Goal: Task Accomplishment & Management: Use online tool/utility

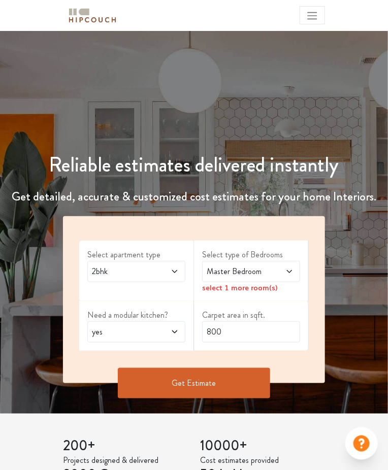
click at [105, 274] on span "2bhk" at bounding box center [123, 272] width 67 height 12
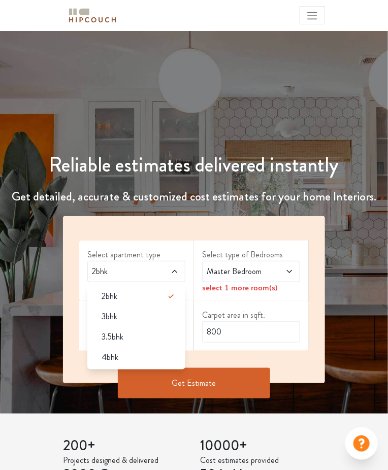
click at [104, 322] on span "3bhk" at bounding box center [110, 317] width 16 height 12
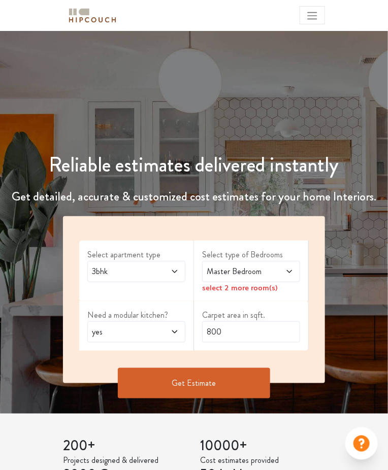
click at [287, 271] on icon at bounding box center [289, 272] width 8 height 8
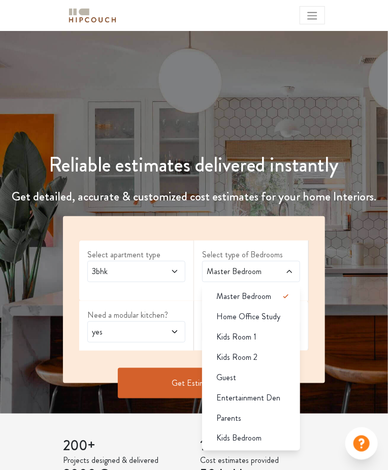
click at [311, 245] on div "Select apartment type 3bhk Select type of Bedrooms Master Bedroom Master Bedroo…" at bounding box center [194, 299] width 262 height 167
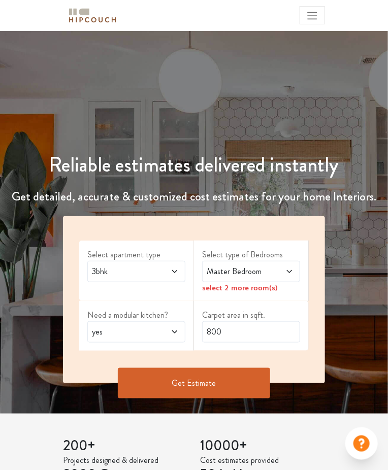
click at [290, 274] on icon at bounding box center [289, 272] width 8 height 8
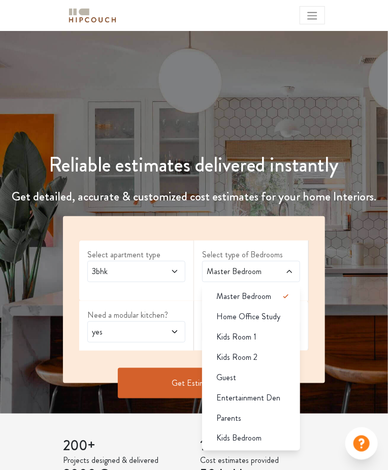
click at [301, 250] on div "Select type of Bedrooms Master Bedroom Master Bedroom Home Office Study Kids Ro…" at bounding box center [251, 271] width 115 height 60
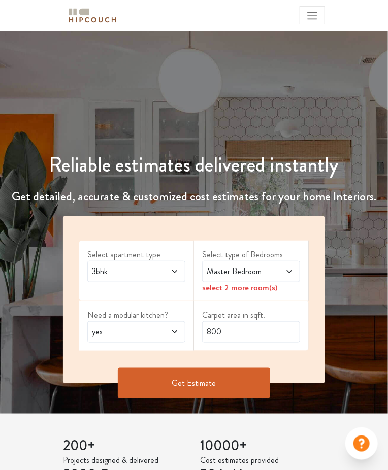
click at [292, 272] on icon at bounding box center [289, 272] width 8 height 8
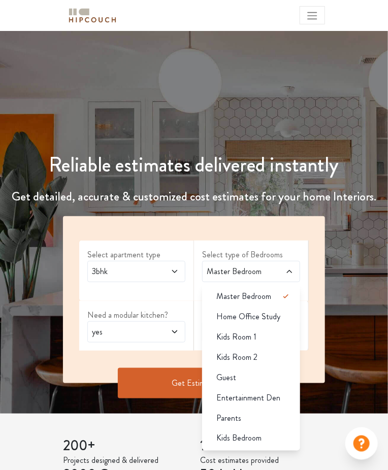
click at [306, 268] on div "Select type of Bedrooms Master Bedroom Master Bedroom Home Office Study Kids Ro…" at bounding box center [251, 271] width 115 height 60
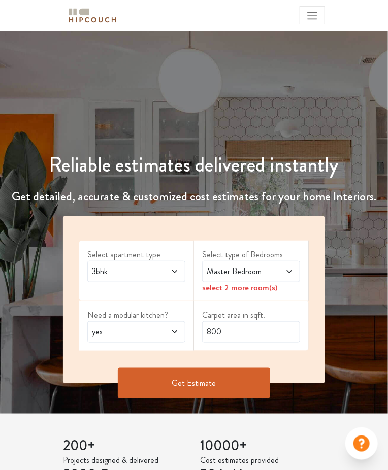
click at [97, 336] on span "yes" at bounding box center [123, 332] width 67 height 12
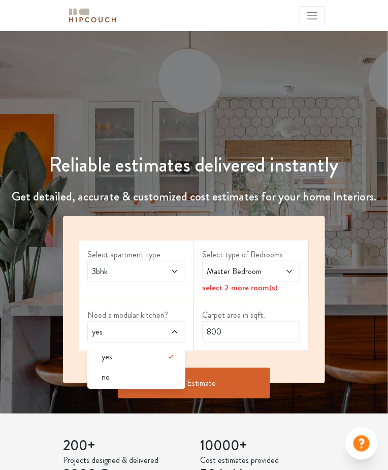
click at [299, 302] on div "Carpet area in sqft. 800" at bounding box center [251, 326] width 115 height 50
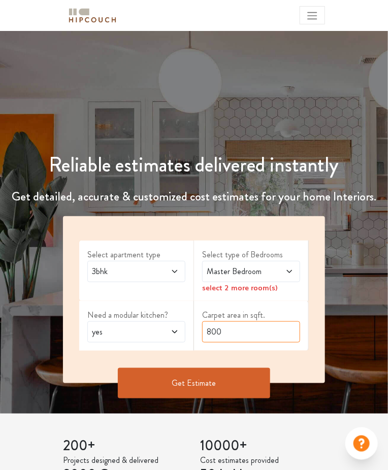
click at [282, 331] on input "800" at bounding box center [251, 331] width 98 height 21
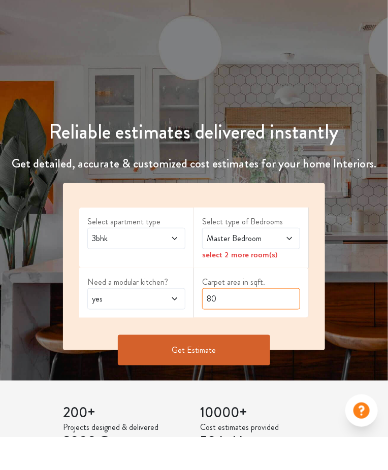
type input "8"
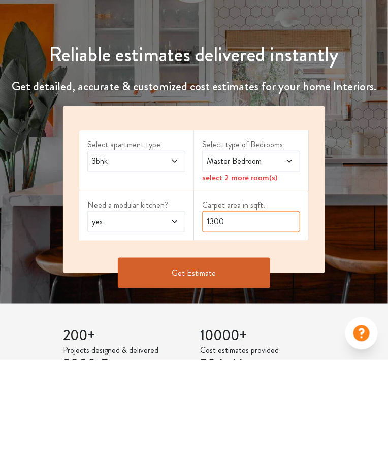
type input "1300"
click at [243, 374] on button "Get Estimate" at bounding box center [194, 383] width 152 height 30
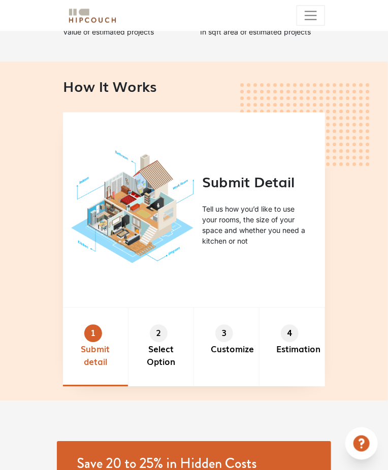
scroll to position [440, 0]
